Goal: Information Seeking & Learning: Learn about a topic

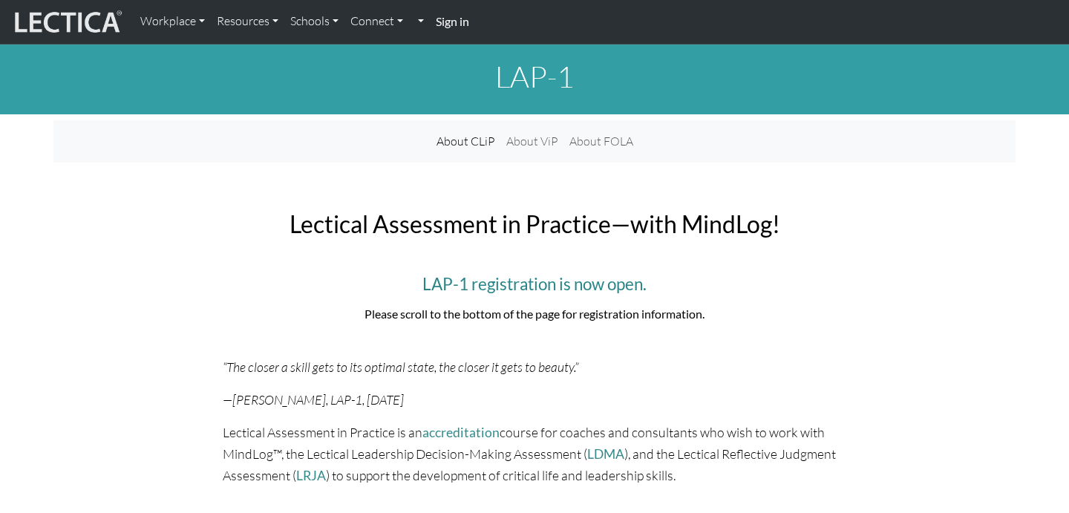
scroll to position [451, 0]
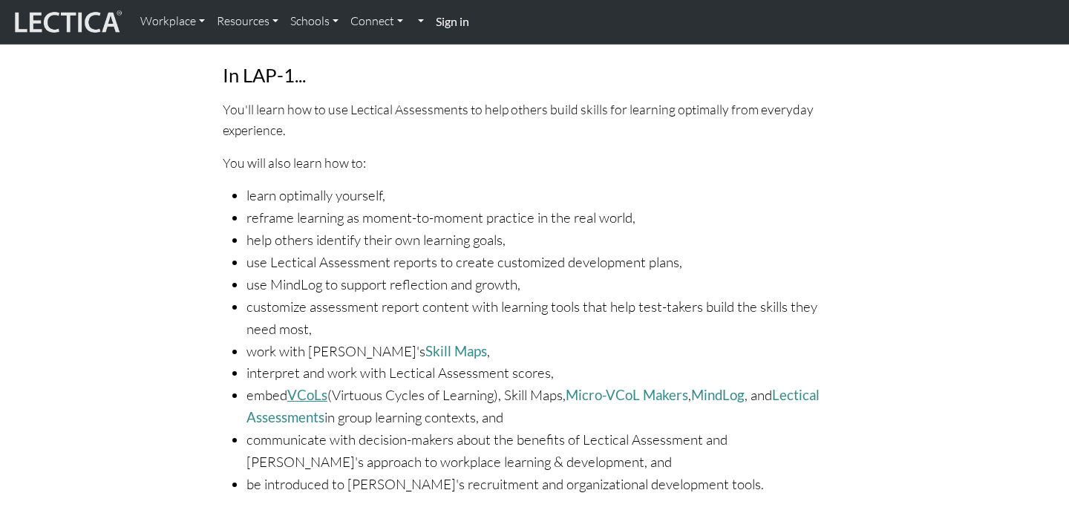
click at [308, 395] on link "VCoLs" at bounding box center [307, 395] width 40 height 16
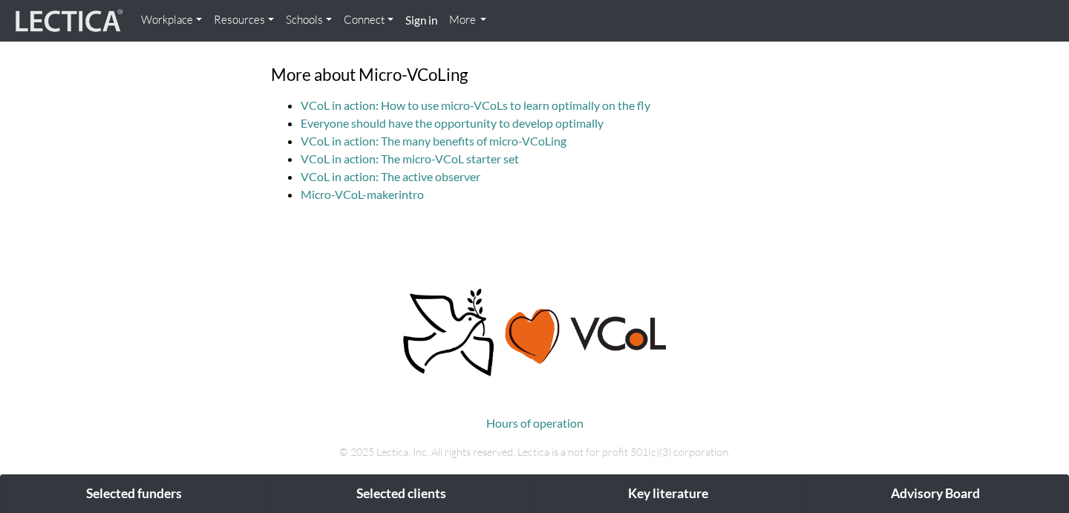
scroll to position [4610, 0]
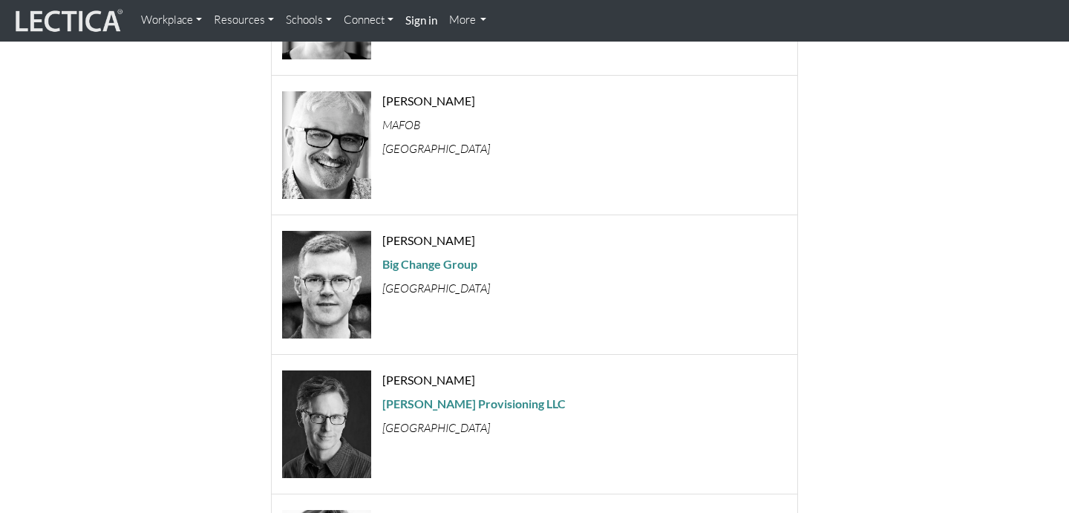
scroll to position [991, 0]
